Goal: Check status: Check status

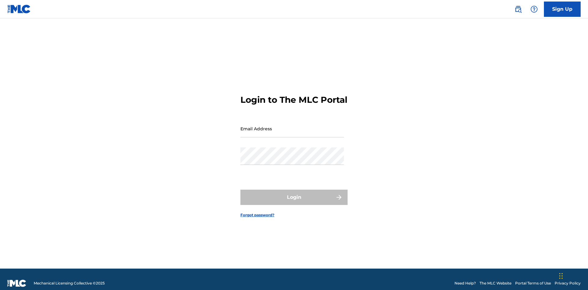
scroll to position [8, 0]
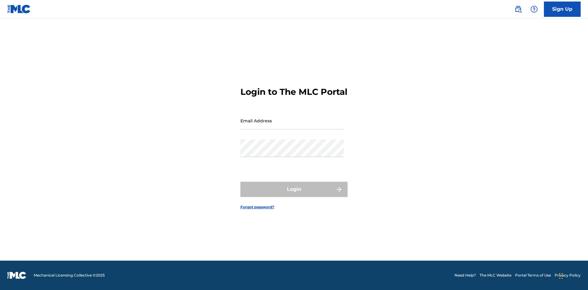
click at [292, 126] on input "Email Address" at bounding box center [291, 120] width 103 height 17
type input "[EMAIL_ADDRESS][DOMAIN_NAME]"
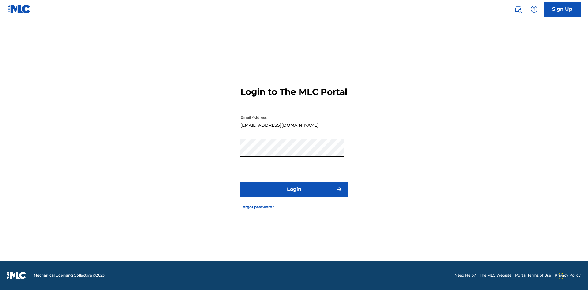
click at [294, 195] on button "Login" at bounding box center [293, 189] width 107 height 15
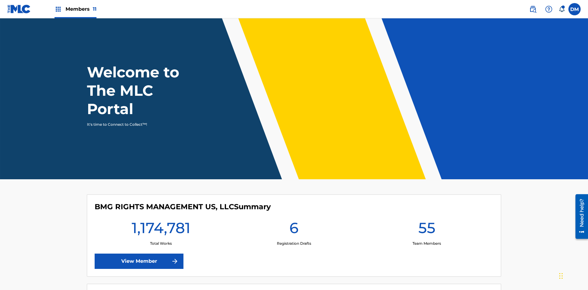
click at [75, 9] on span "Members 11" at bounding box center [80, 9] width 31 height 7
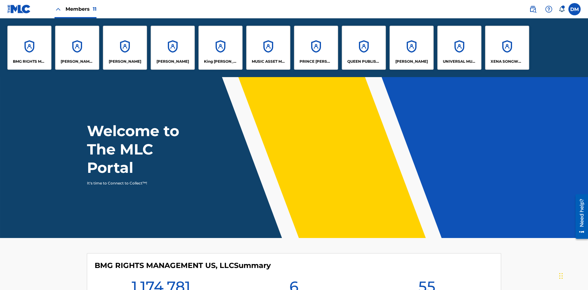
click at [459, 62] on p "UNIVERSAL MUSIC PUB GROUP" at bounding box center [459, 62] width 33 height 6
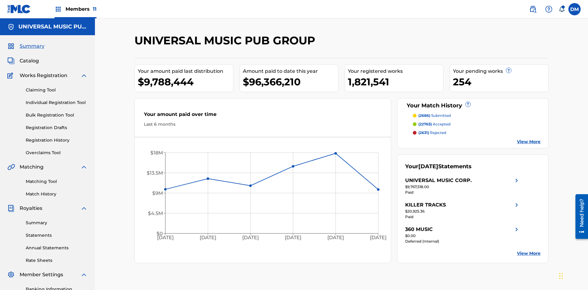
scroll to position [89, 0]
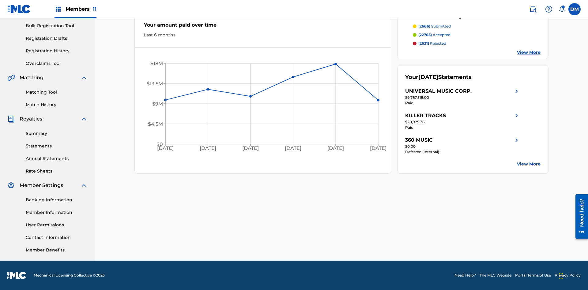
click at [57, 51] on link "Registration History" at bounding box center [57, 51] width 62 height 6
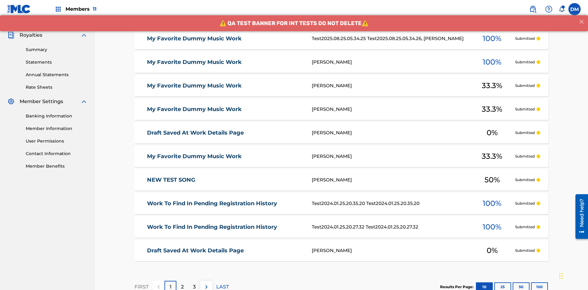
scroll to position [141, 0]
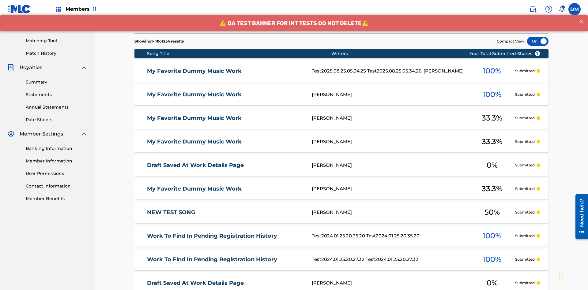
click at [537, 41] on div at bounding box center [537, 41] width 21 height 9
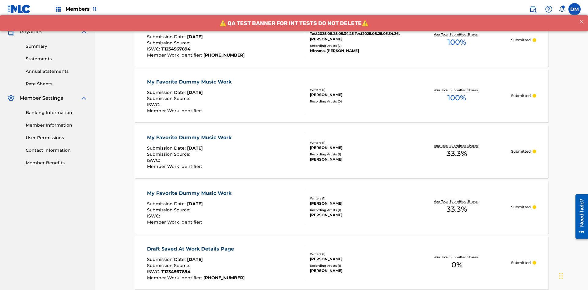
scroll to position [178, 0]
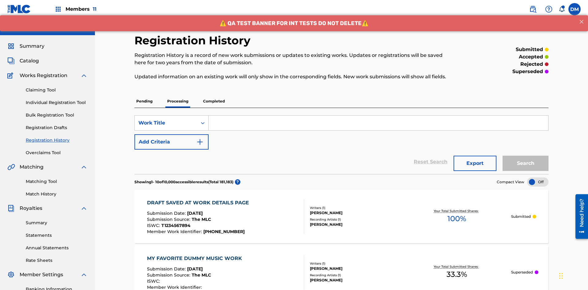
scroll to position [141, 0]
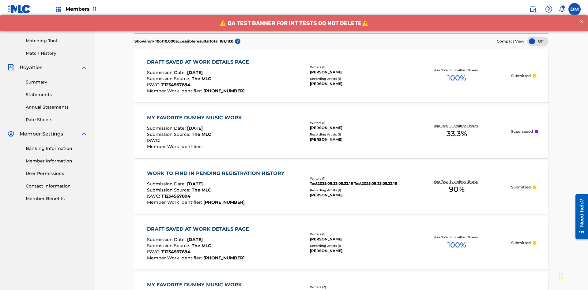
click at [537, 41] on div at bounding box center [537, 41] width 21 height 9
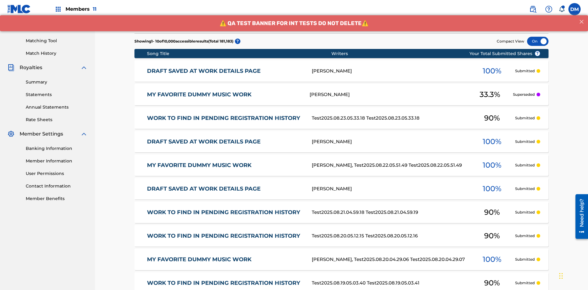
click at [537, 41] on div at bounding box center [537, 41] width 21 height 9
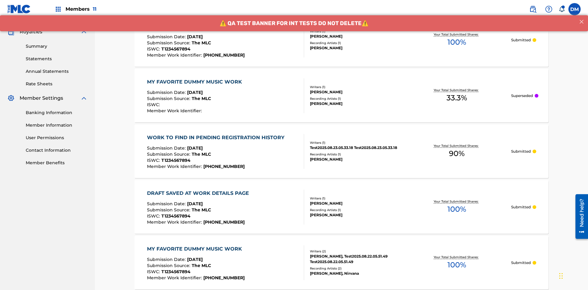
scroll to position [178, 0]
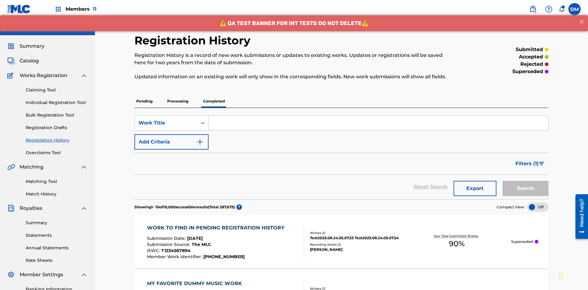
scroll to position [166, 0]
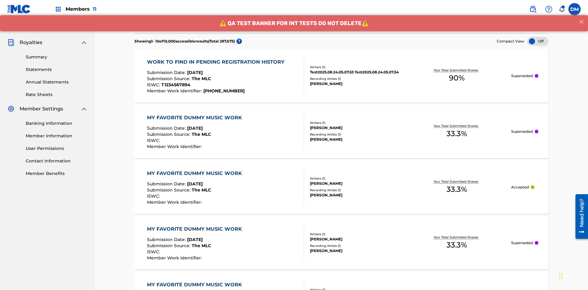
click at [537, 41] on div at bounding box center [537, 41] width 21 height 9
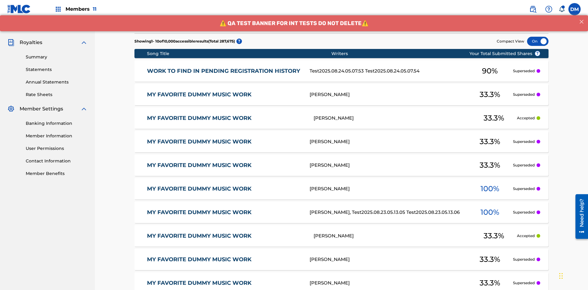
click at [537, 41] on div at bounding box center [537, 41] width 21 height 9
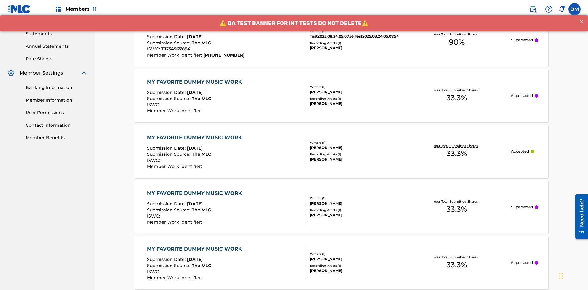
scroll to position [203, 0]
